Goal: Check status: Check status

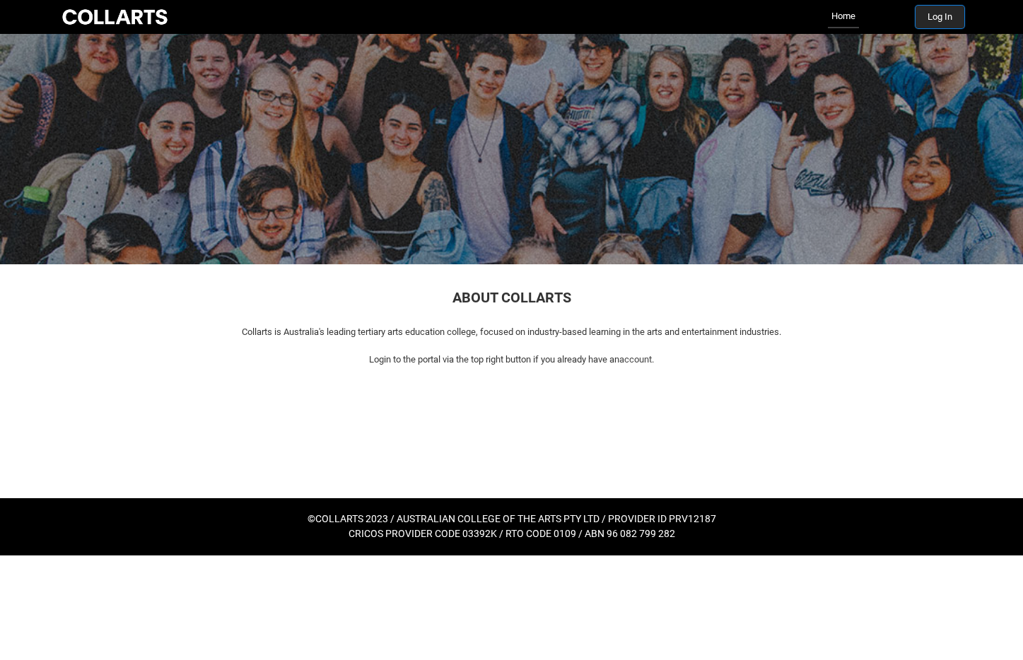
click at [937, 20] on button "Log In" at bounding box center [939, 17] width 49 height 23
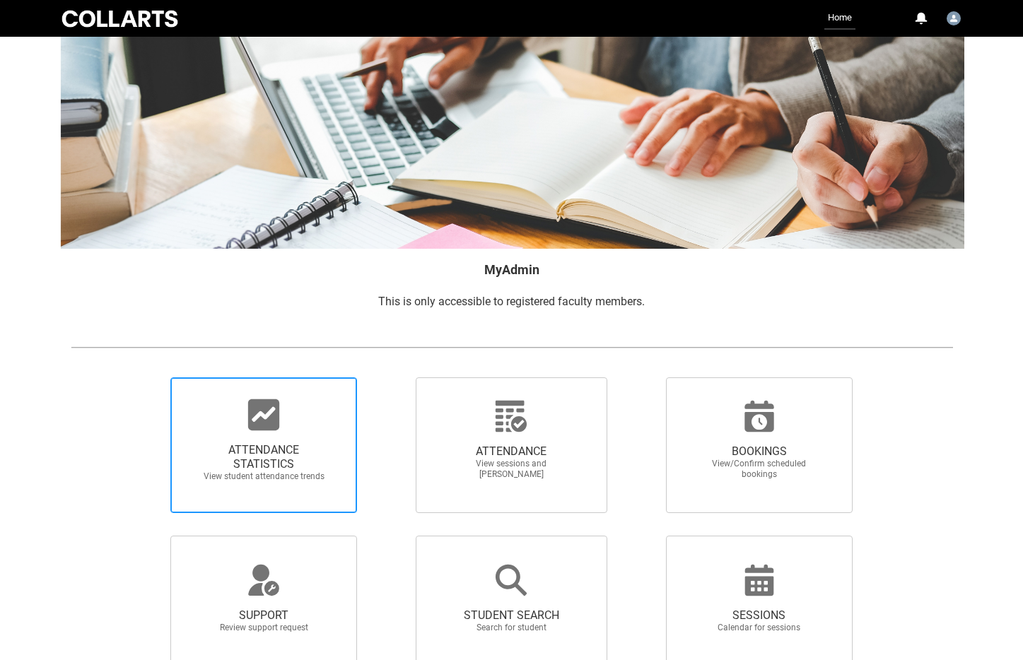
click at [266, 448] on span "ATTENDANCE STATISTICS" at bounding box center [263, 457] width 124 height 28
click at [147, 377] on input "ATTENDANCE STATISTICS View student attendance trends" at bounding box center [146, 377] width 1 height 1
radio input "true"
